Goal: Find specific page/section: Find specific page/section

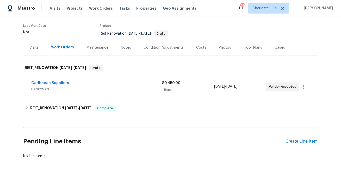
scroll to position [47, 0]
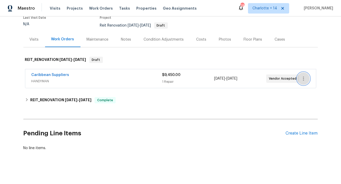
click at [304, 80] on icon "button" at bounding box center [303, 78] width 6 height 6
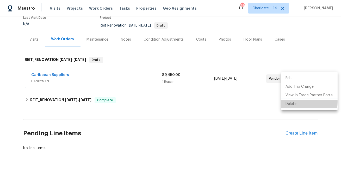
click at [291, 102] on li "Delete" at bounding box center [309, 104] width 56 height 9
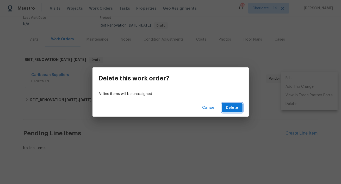
click at [229, 107] on span "Delete" at bounding box center [232, 108] width 12 height 7
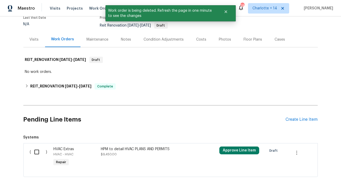
scroll to position [75, 0]
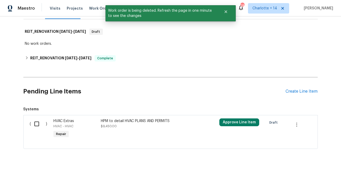
click at [36, 123] on input "checkbox" at bounding box center [38, 123] width 15 height 11
checkbox input "true"
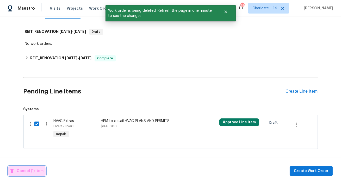
click at [24, 175] on button "Cancel (1) Item" at bounding box center [26, 171] width 37 height 10
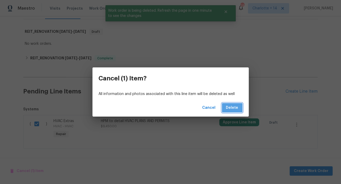
click at [238, 105] on span "Delete" at bounding box center [232, 108] width 12 height 7
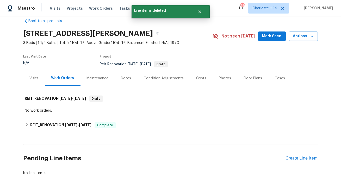
scroll to position [5, 0]
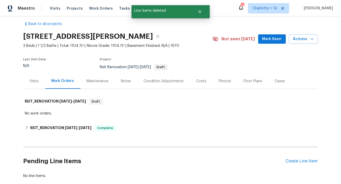
click at [196, 76] on div "Costs" at bounding box center [201, 80] width 23 height 15
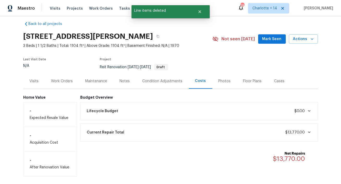
scroll to position [29, 0]
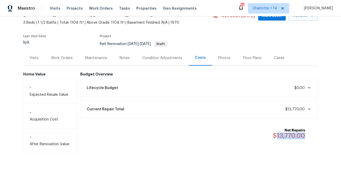
drag, startPoint x: 306, startPoint y: 135, endPoint x: 277, endPoint y: 135, distance: 28.9
click at [277, 135] on div "Net Repairs $13,770.00" at bounding box center [292, 133] width 39 height 11
copy span "13,770.00"
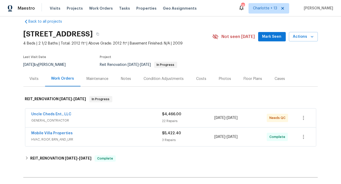
scroll to position [10, 0]
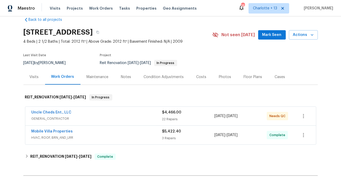
click at [201, 78] on div "Costs" at bounding box center [201, 76] width 10 height 5
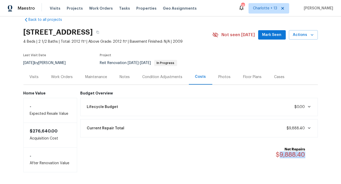
drag, startPoint x: 305, startPoint y: 154, endPoint x: 280, endPoint y: 154, distance: 25.2
click at [280, 154] on div "Net Repairs $9,888.40" at bounding box center [294, 152] width 36 height 11
copy span "9,888.40"
click at [137, 8] on span "Properties" at bounding box center [146, 8] width 20 height 5
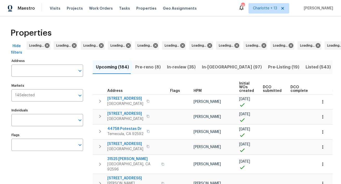
click at [64, 70] on input "text" at bounding box center [43, 71] width 64 height 12
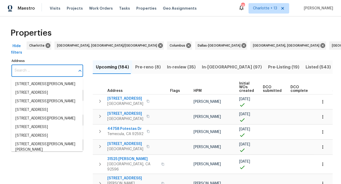
click at [64, 70] on input "Address" at bounding box center [43, 71] width 64 height 12
paste input "[STREET_ADDRESS][PERSON_NAME]"
type input "[STREET_ADDRESS][PERSON_NAME]"
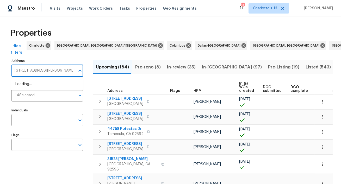
scroll to position [0, 6]
click at [54, 87] on li "11335 Pickford St Spring Hill FL 34609" at bounding box center [47, 84] width 72 height 9
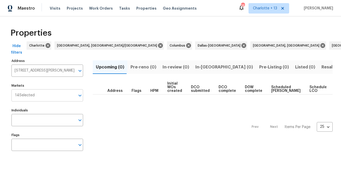
click at [52, 93] on input "Markets" at bounding box center [55, 95] width 41 height 12
type input "tampa"
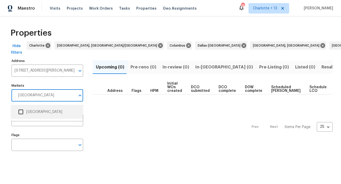
click at [31, 113] on li "Tampa" at bounding box center [46, 111] width 63 height 11
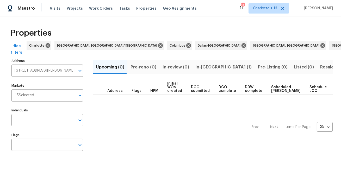
click at [206, 67] on span "In-[GEOGRAPHIC_DATA] (1)" at bounding box center [223, 66] width 56 height 7
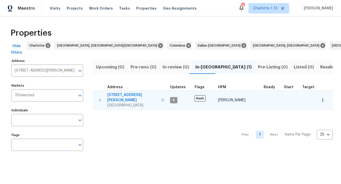
click at [120, 94] on span "11335 Pickford St" at bounding box center [132, 97] width 51 height 10
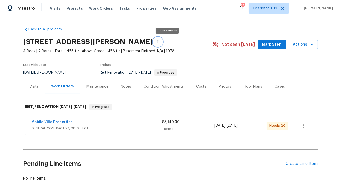
click at [159, 42] on icon "button" at bounding box center [157, 41] width 3 height 3
click at [52, 122] on link "Mobile Villa Properties" at bounding box center [51, 122] width 41 height 4
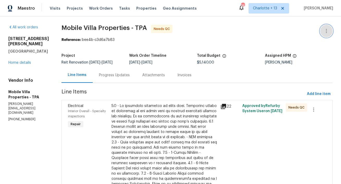
click at [327, 30] on icon "button" at bounding box center [326, 31] width 6 height 6
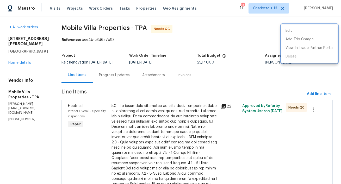
click at [13, 82] on div at bounding box center [170, 92] width 341 height 184
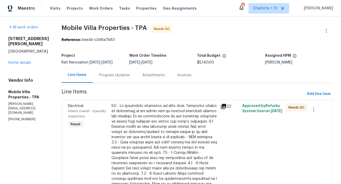
click at [13, 65] on div "11335 Pickford St Spring Hill, FL 34609 Home details" at bounding box center [28, 50] width 41 height 29
click at [13, 65] on link "Home details" at bounding box center [19, 63] width 23 height 4
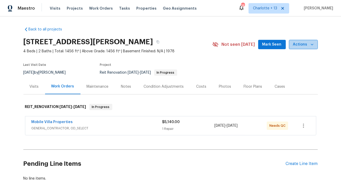
click at [312, 46] on icon "button" at bounding box center [311, 44] width 5 height 5
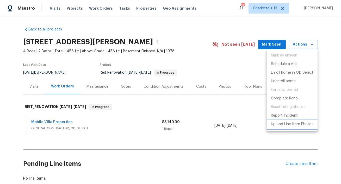
click at [285, 126] on p "Upload Line Item Photos" at bounding box center [292, 124] width 42 height 5
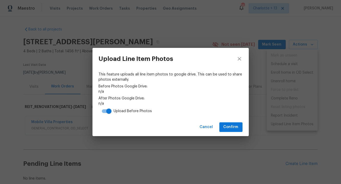
click at [103, 113] on input "checkbox" at bounding box center [109, 111] width 30 height 10
checkbox input "false"
click at [231, 128] on span "Confirm" at bounding box center [230, 127] width 15 height 7
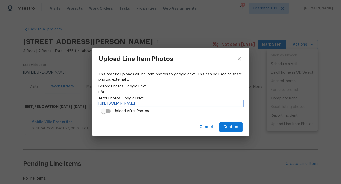
click at [214, 103] on link "https://drive.google.com/drive/folders/1mDS_Kn0nstH2NbVPLiMJnrAsfLrDEnwf" at bounding box center [171, 103] width 144 height 5
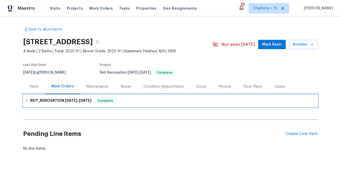
click at [63, 103] on h6 "REIT_RENOVATION 8/7/25 - 9/9/25" at bounding box center [60, 101] width 61 height 6
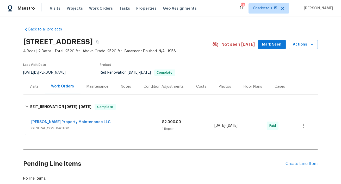
click at [197, 87] on div "Costs" at bounding box center [201, 86] width 10 height 5
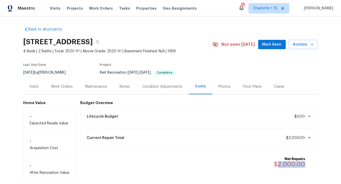
drag, startPoint x: 305, startPoint y: 164, endPoint x: 278, endPoint y: 162, distance: 27.1
click at [278, 162] on div "Net Repairs $2,000.00" at bounding box center [292, 161] width 37 height 11
copy span "2,000.00"
click at [99, 41] on icon "button" at bounding box center [97, 42] width 3 height 3
click at [139, 8] on span "Properties" at bounding box center [146, 8] width 20 height 5
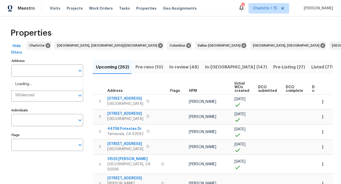
click at [42, 71] on input "Address" at bounding box center [43, 71] width 64 height 12
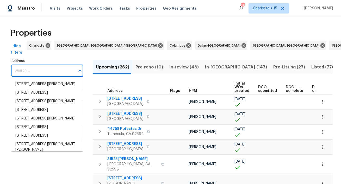
paste input "2761 Whisper Ct, Douglasville, GA 30135"
type input "2761 Whisper Ct, Douglasville, GA 30135"
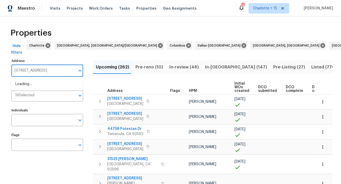
scroll to position [0, 8]
click at [36, 88] on li "2761 Whisper Ct Douglasville GA 30135" at bounding box center [47, 84] width 72 height 9
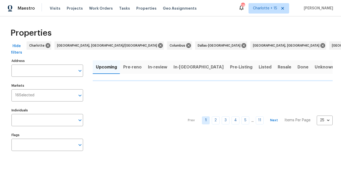
type input "2761 Whisper Ct Douglasville GA 30135"
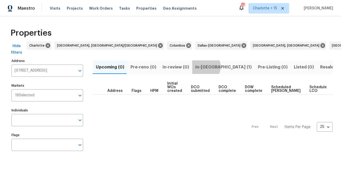
click at [198, 67] on span "In-reno (1)" at bounding box center [223, 66] width 56 height 7
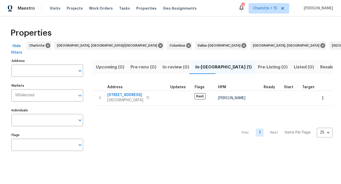
type input "2761 Whisper Ct Douglasville GA 30135"
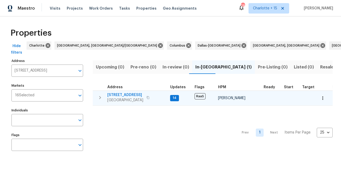
click at [117, 95] on span "2761 Whisper Ct" at bounding box center [125, 94] width 36 height 5
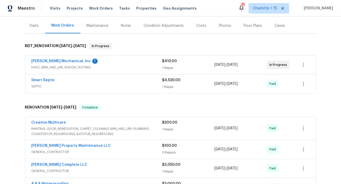
scroll to position [40, 0]
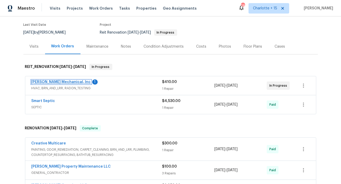
click at [63, 83] on link "JH Martin Mechanical, Inc" at bounding box center [60, 82] width 59 height 4
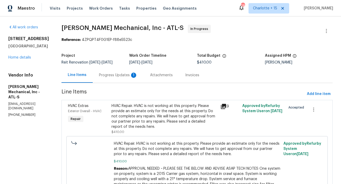
click at [127, 78] on div "Progress Updates 1" at bounding box center [118, 75] width 39 height 5
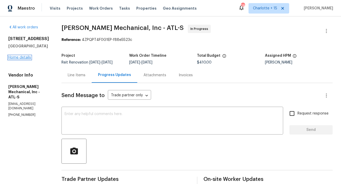
click at [26, 56] on link "Home details" at bounding box center [19, 58] width 23 height 4
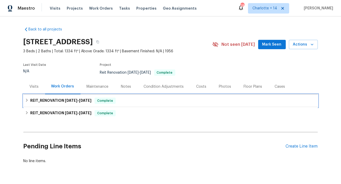
click at [63, 103] on h6 "REIT_RENOVATION 8/27/25 - 8/29/25" at bounding box center [60, 101] width 61 height 6
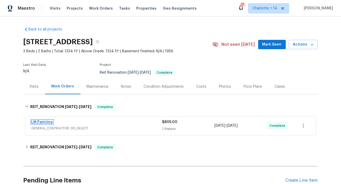
click at [41, 123] on link "LM Painting" at bounding box center [41, 122] width 21 height 4
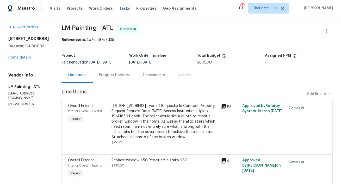
click at [138, 12] on div "Visits Projects Work Orders Tasks Properties Geo Assignments" at bounding box center [126, 8] width 153 height 10
click at [138, 11] on div "Visits Projects Work Orders Tasks Properties Geo Assignments" at bounding box center [126, 8] width 153 height 10
drag, startPoint x: 139, startPoint y: 8, endPoint x: 130, endPoint y: 16, distance: 12.2
click at [139, 8] on span "Properties" at bounding box center [146, 8] width 20 height 5
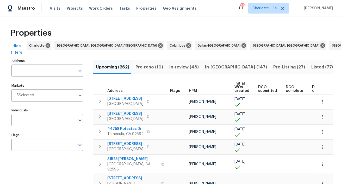
click at [42, 71] on input "Address" at bounding box center [43, 71] width 64 height 12
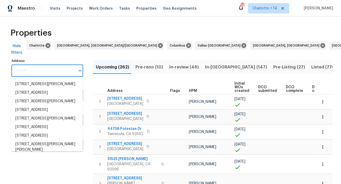
paste input "2149 Teal Ct, Lewisville, TX 75077"
type input "2149 Teal Ct, Lewisville, TX 75077"
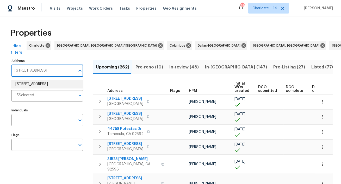
click at [39, 86] on li "2149 Teal Ct Lewisville TX 75077" at bounding box center [47, 84] width 72 height 9
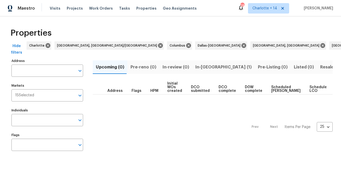
type input "2149 Teal Ct Lewisville TX 75077"
click at [204, 67] on span "In-reno (1)" at bounding box center [223, 66] width 56 height 7
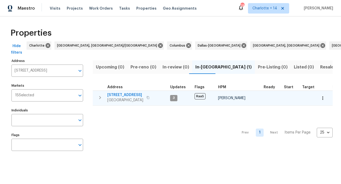
click at [119, 94] on span "2149 Teal Ct" at bounding box center [125, 94] width 36 height 5
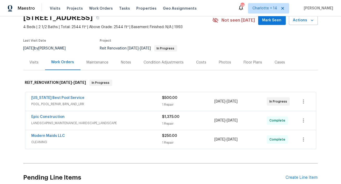
scroll to position [27, 0]
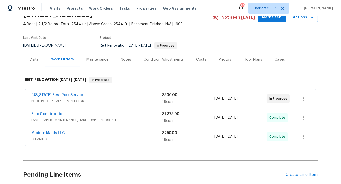
click at [200, 58] on div "Costs" at bounding box center [201, 59] width 10 height 5
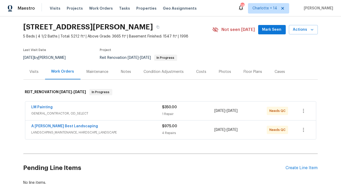
scroll to position [1, 0]
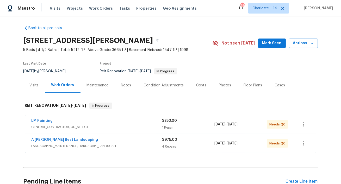
click at [200, 84] on div "Costs" at bounding box center [201, 85] width 10 height 5
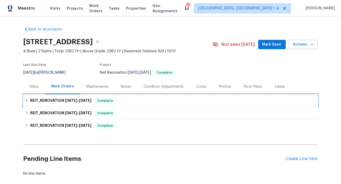
click at [77, 103] on h6 "REIT_RENOVATION [DATE] - [DATE]" at bounding box center [60, 101] width 61 height 6
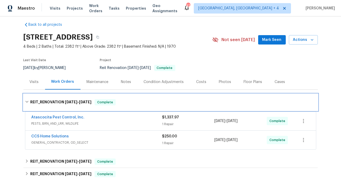
scroll to position [5, 0]
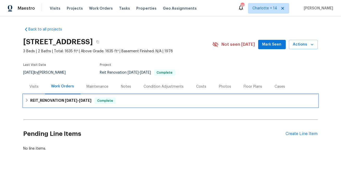
click at [66, 100] on span "[DATE]" at bounding box center [71, 101] width 12 height 4
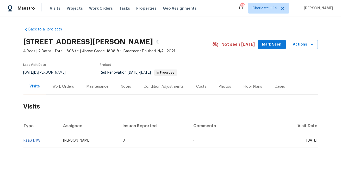
click at [58, 87] on div "Work Orders" at bounding box center [64, 86] width 22 height 5
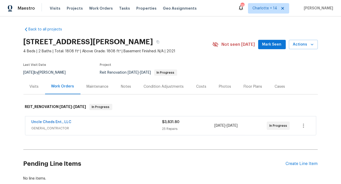
click at [180, 123] on div "$3,831.80" at bounding box center [188, 121] width 52 height 5
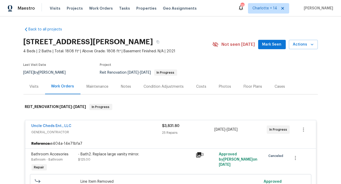
click at [199, 85] on div "Costs" at bounding box center [201, 86] width 10 height 5
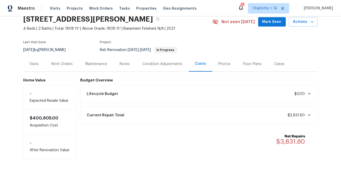
scroll to position [29, 0]
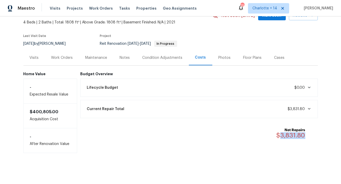
drag, startPoint x: 306, startPoint y: 134, endPoint x: 282, endPoint y: 133, distance: 24.2
click at [282, 133] on div "Net Repairs $3,831.80" at bounding box center [293, 132] width 35 height 11
copy span "3,831.80"
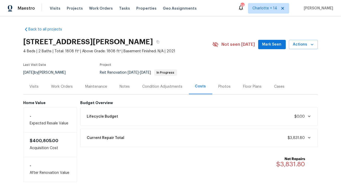
click at [68, 87] on div "Work Orders" at bounding box center [62, 86] width 22 height 5
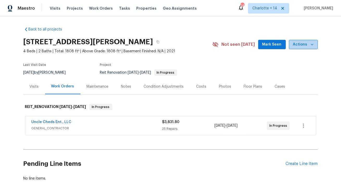
click at [309, 49] on button "Actions" at bounding box center [303, 45] width 29 height 10
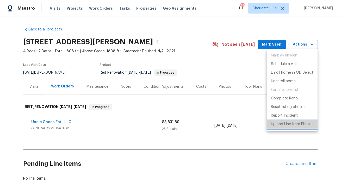
click at [296, 124] on p "Upload Line Item Photos" at bounding box center [292, 124] width 42 height 5
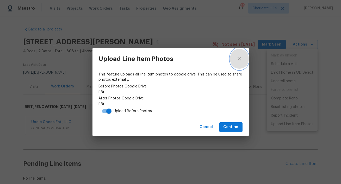
click at [240, 57] on icon "close" at bounding box center [239, 59] width 6 height 6
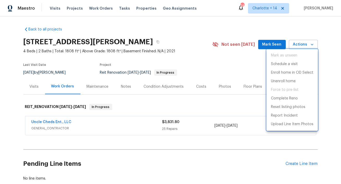
click at [233, 106] on div at bounding box center [170, 92] width 341 height 184
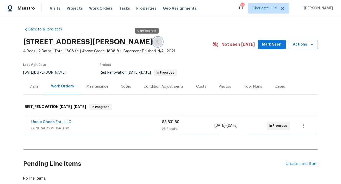
click at [156, 42] on icon "button" at bounding box center [157, 41] width 3 height 3
click at [136, 8] on span "Properties" at bounding box center [146, 8] width 20 height 5
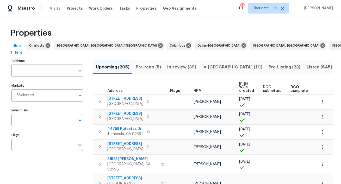
click at [57, 8] on span "Visits" at bounding box center [55, 8] width 11 height 5
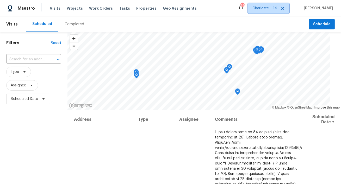
click at [289, 6] on span "Charlotte + 14" at bounding box center [268, 8] width 41 height 10
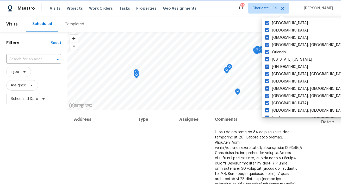
click at [284, 9] on icon at bounding box center [282, 8] width 4 height 4
checkbox input "false"
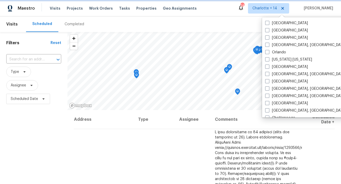
checkbox input "false"
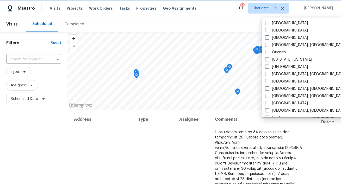
checkbox input "false"
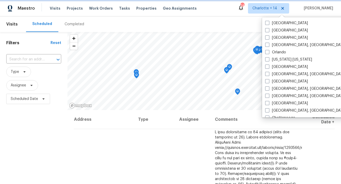
checkbox input "false"
checkbox input "true"
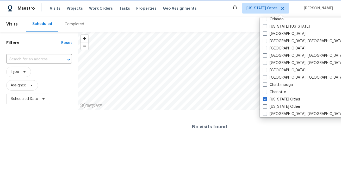
scroll to position [31, 0]
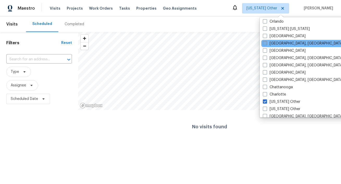
click at [269, 41] on label "Miami, FL" at bounding box center [303, 43] width 81 height 5
click at [266, 41] on input "Miami, FL" at bounding box center [264, 42] width 3 height 3
checkbox input "true"
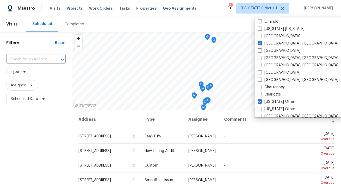
click at [216, 16] on div "Scheduled Completed" at bounding box center [167, 24] width 283 height 16
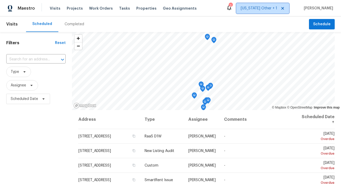
click at [267, 6] on span "Alabama Other + 1" at bounding box center [258, 8] width 36 height 5
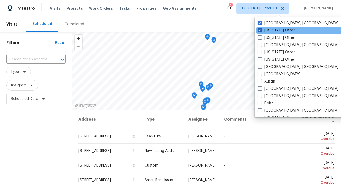
click at [268, 31] on label "Alabama Other" at bounding box center [275, 30] width 37 height 5
click at [261, 31] on input "Alabama Other" at bounding box center [258, 29] width 3 height 3
checkbox input "false"
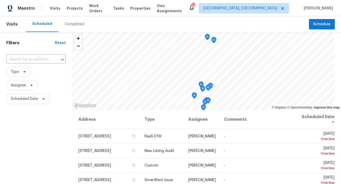
click at [124, 19] on div "Scheduled Completed" at bounding box center [167, 24] width 283 height 16
click at [141, 10] on span "Properties" at bounding box center [140, 8] width 20 height 5
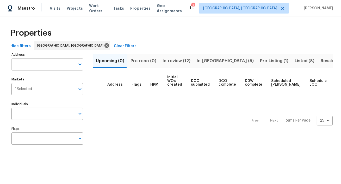
click at [39, 68] on input "Address" at bounding box center [43, 64] width 64 height 12
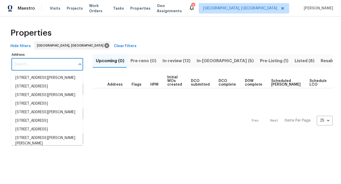
paste input "20027 Oland Way, Houston, TX 77073"
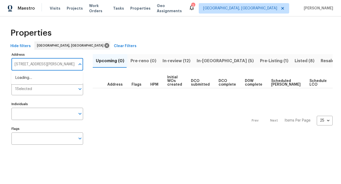
scroll to position [0, 3]
type input "20027 Oland Way, Houston, TX 77073"
click at [208, 60] on span "In-reno (5)" at bounding box center [224, 60] width 57 height 7
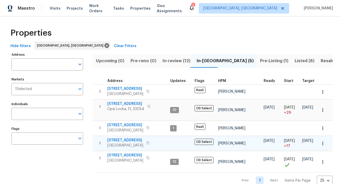
click at [128, 138] on span "20450 NW 28th Ct" at bounding box center [125, 140] width 36 height 5
click at [321, 145] on icon "button" at bounding box center [322, 143] width 5 height 5
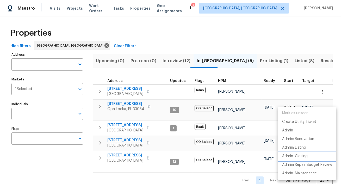
click at [304, 158] on p "Admin: Closing" at bounding box center [294, 156] width 25 height 5
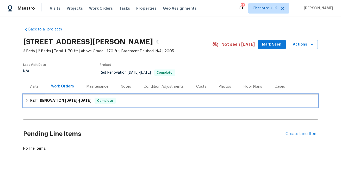
click at [67, 103] on h6 "REIT_RENOVATION [DATE] - [DATE]" at bounding box center [60, 101] width 61 height 6
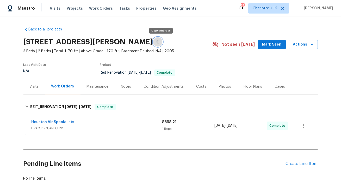
click at [159, 42] on icon "button" at bounding box center [157, 41] width 3 height 3
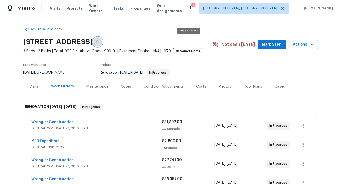
click at [99, 42] on icon "button" at bounding box center [97, 42] width 3 height 3
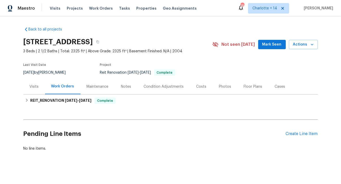
click at [199, 87] on div "Costs" at bounding box center [201, 86] width 10 height 5
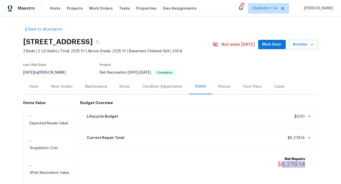
drag, startPoint x: 310, startPoint y: 163, endPoint x: 283, endPoint y: 163, distance: 26.8
click at [283, 163] on div "Net Repairs $6,279.14" at bounding box center [294, 161] width 34 height 11
copy span "6,279.14"
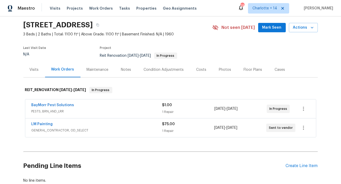
scroll to position [14, 0]
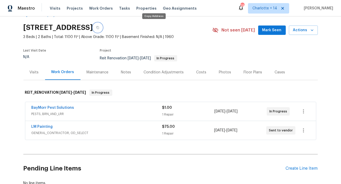
click at [99, 27] on icon "button" at bounding box center [97, 27] width 3 height 3
click at [139, 9] on span "Properties" at bounding box center [146, 8] width 20 height 5
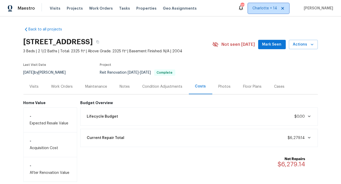
click at [284, 8] on icon at bounding box center [282, 8] width 4 height 4
click at [277, 9] on span "[US_STATE] Other" at bounding box center [261, 8] width 31 height 5
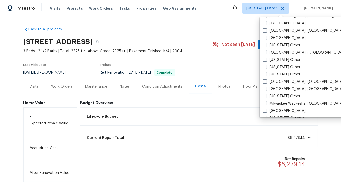
scroll to position [358, 0]
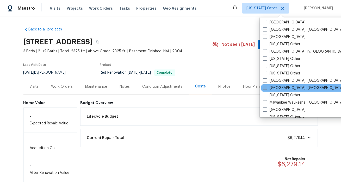
click at [265, 89] on span at bounding box center [265, 88] width 4 height 4
click at [265, 89] on input "[GEOGRAPHIC_DATA], [GEOGRAPHIC_DATA]" at bounding box center [264, 86] width 3 height 3
checkbox input "true"
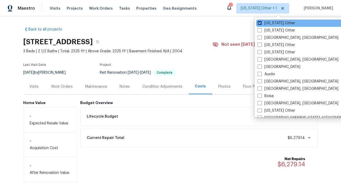
click at [281, 23] on label "[US_STATE] Other" at bounding box center [275, 23] width 37 height 5
click at [261, 23] on input "[US_STATE] Other" at bounding box center [258, 22] width 3 height 3
checkbox input "false"
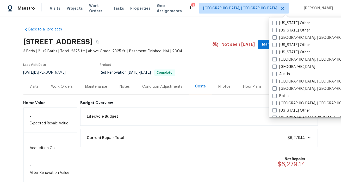
click at [175, 21] on div "Back to all projects 18502 Huron Park Trl, Humble, TX 77346 3 Beds | 2 1/2 Bath…" at bounding box center [170, 100] width 341 height 168
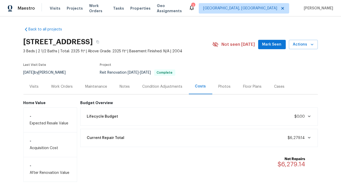
click at [141, 11] on div "Visits Projects Work Orders Tasks Properties Geo Assignments" at bounding box center [119, 8] width 139 height 10
click at [143, 4] on div "Visits Projects Work Orders Tasks Properties Geo Assignments" at bounding box center [119, 8] width 139 height 10
click at [143, 5] on div "Visits Projects Work Orders Tasks Properties Geo Assignments" at bounding box center [119, 8] width 139 height 10
click at [143, 6] on span "Properties" at bounding box center [140, 8] width 20 height 5
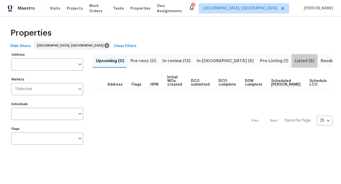
click at [294, 59] on span "Listed (8)" at bounding box center [304, 60] width 20 height 7
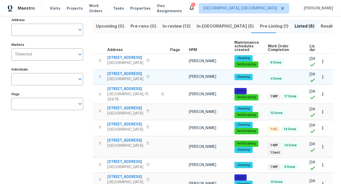
scroll to position [31, 0]
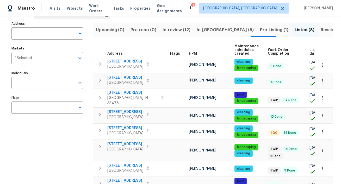
click at [320, 29] on span "Resale (9)" at bounding box center [330, 29] width 21 height 7
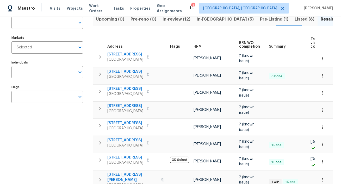
scroll to position [85, 0]
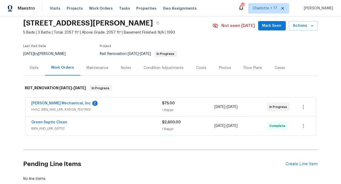
scroll to position [20, 0]
